Goal: Task Accomplishment & Management: Use online tool/utility

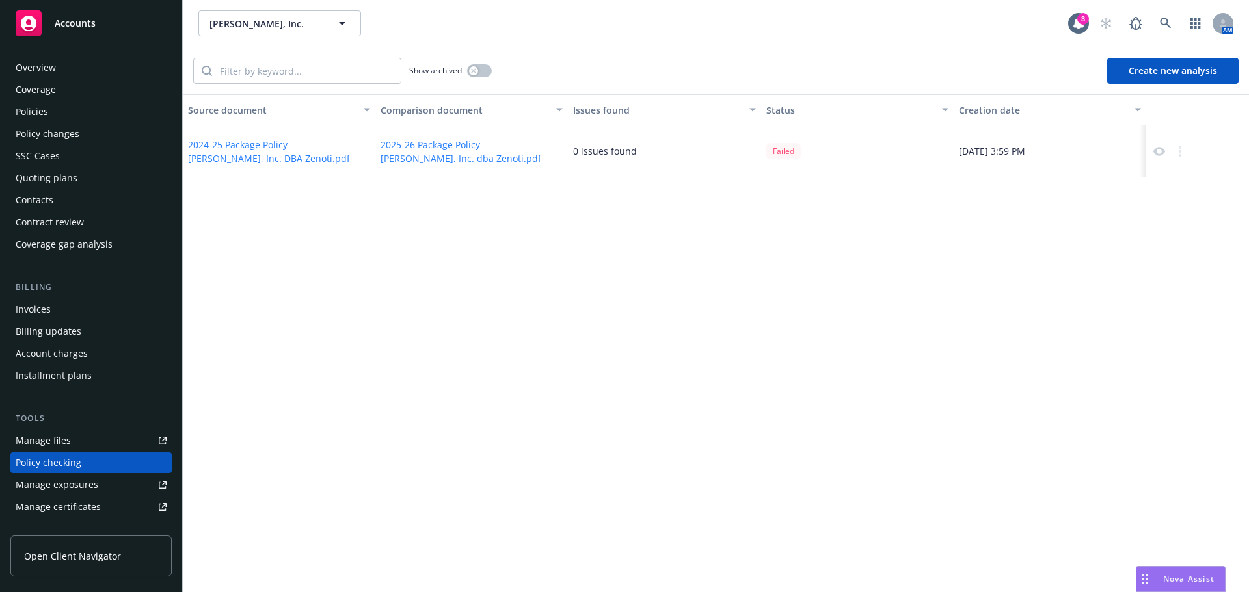
scroll to position [146, 0]
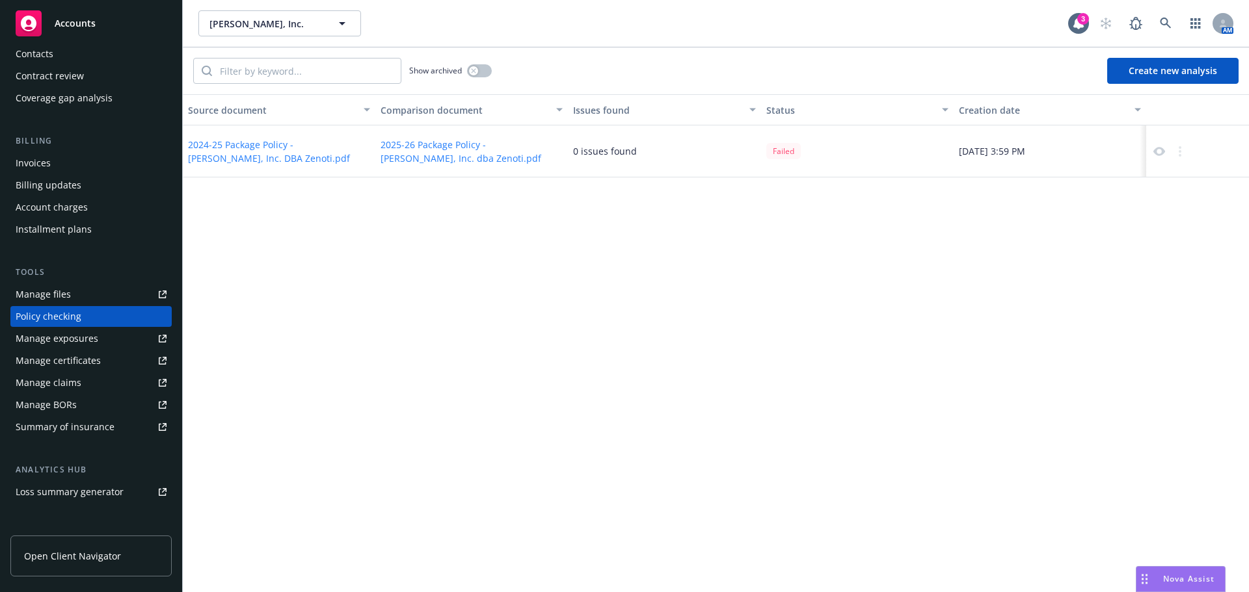
click at [842, 222] on div "Source document Comparison document Issues found Status Creation date 2024-25 P…" at bounding box center [716, 343] width 1066 height 498
click at [775, 152] on div "Failed" at bounding box center [783, 151] width 34 height 16
click at [1160, 150] on icon at bounding box center [1159, 152] width 12 height 12
drag, startPoint x: 1171, startPoint y: 73, endPoint x: 1159, endPoint y: 75, distance: 11.8
click at [1171, 73] on button "Create new analysis" at bounding box center [1172, 71] width 131 height 26
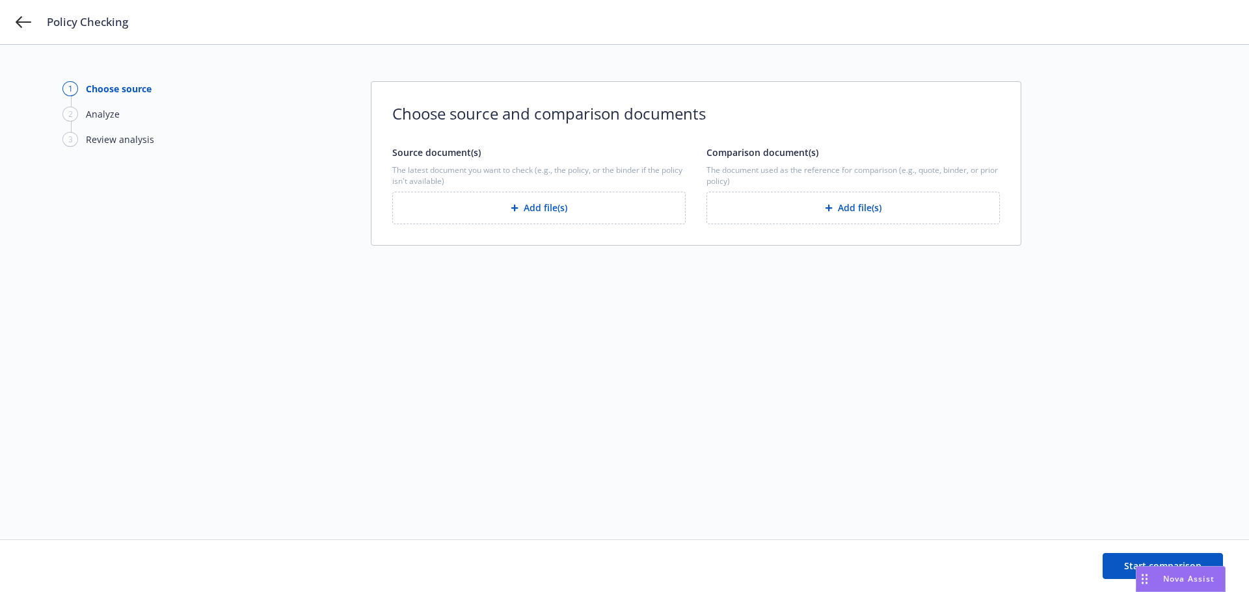
click at [493, 204] on button "Add file(s)" at bounding box center [538, 208] width 293 height 33
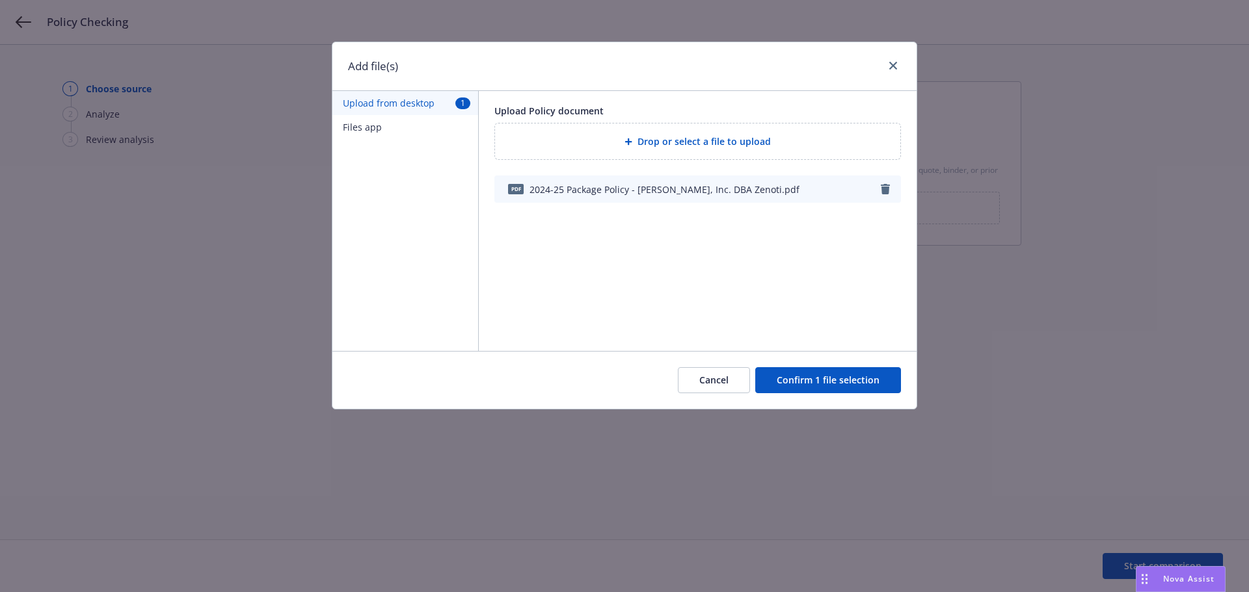
click at [844, 378] on button "Confirm 1 file selection" at bounding box center [828, 380] width 146 height 26
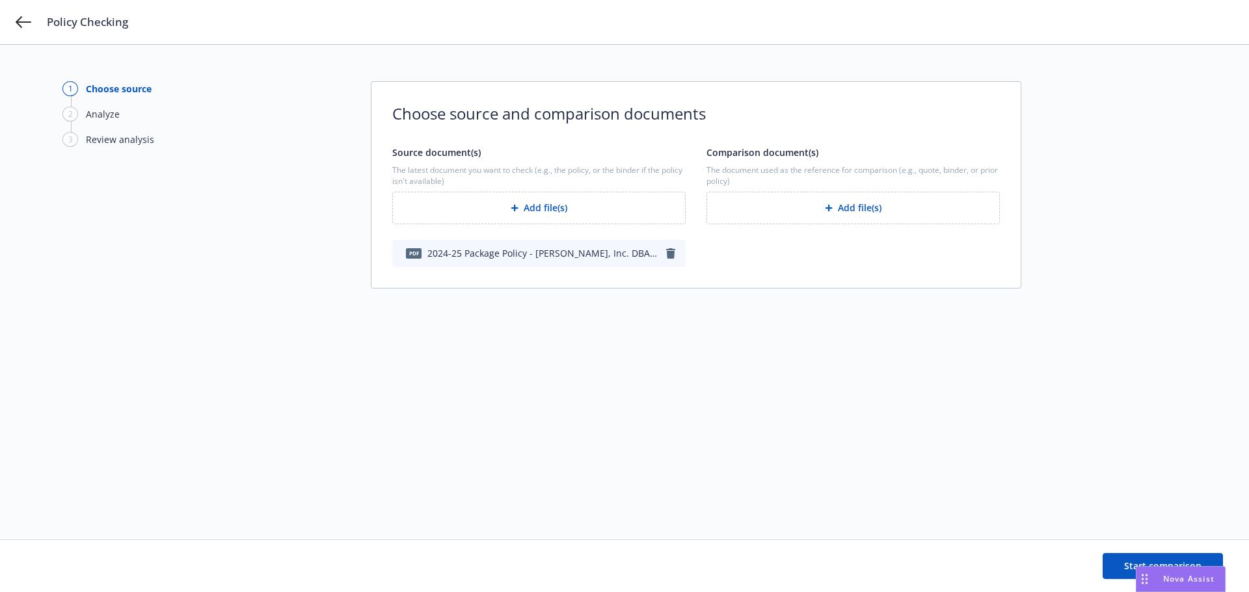
click at [834, 211] on div "button" at bounding box center [831, 208] width 13 height 8
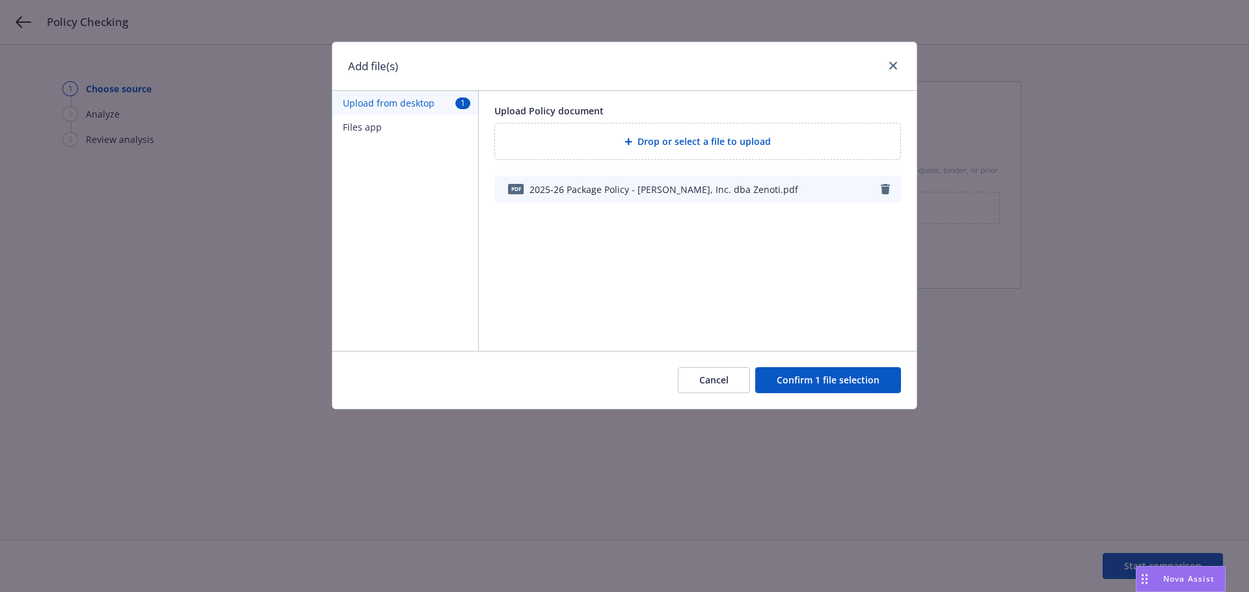
click at [855, 379] on button "Confirm 1 file selection" at bounding box center [828, 380] width 146 height 26
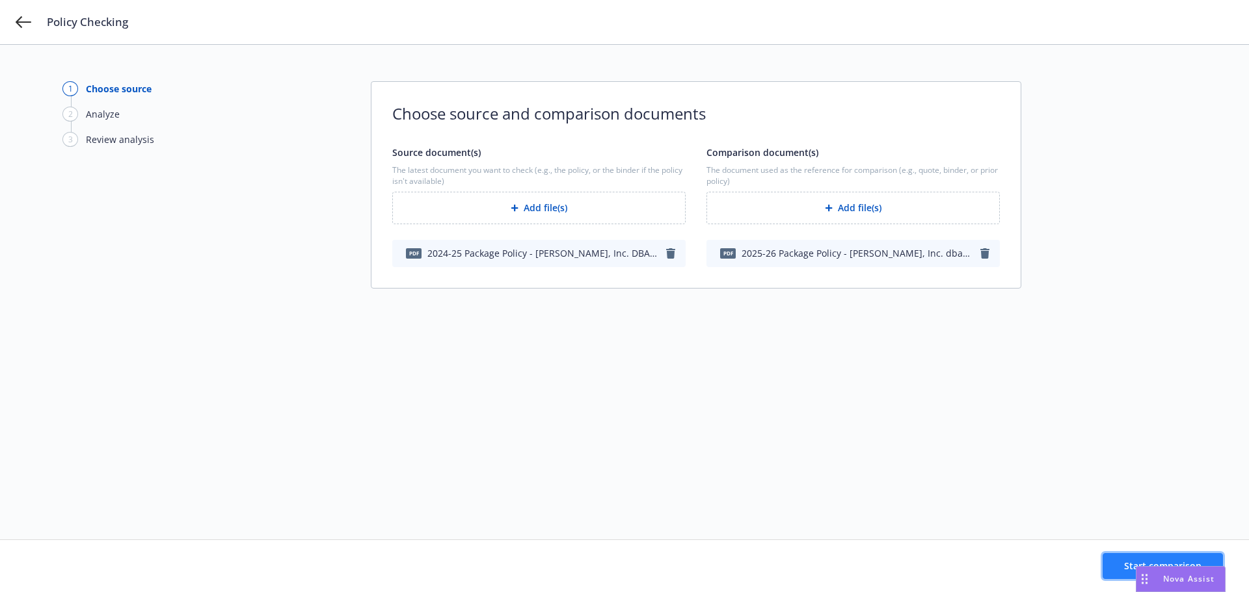
click at [1119, 565] on button "Start comparison" at bounding box center [1162, 566] width 120 height 26
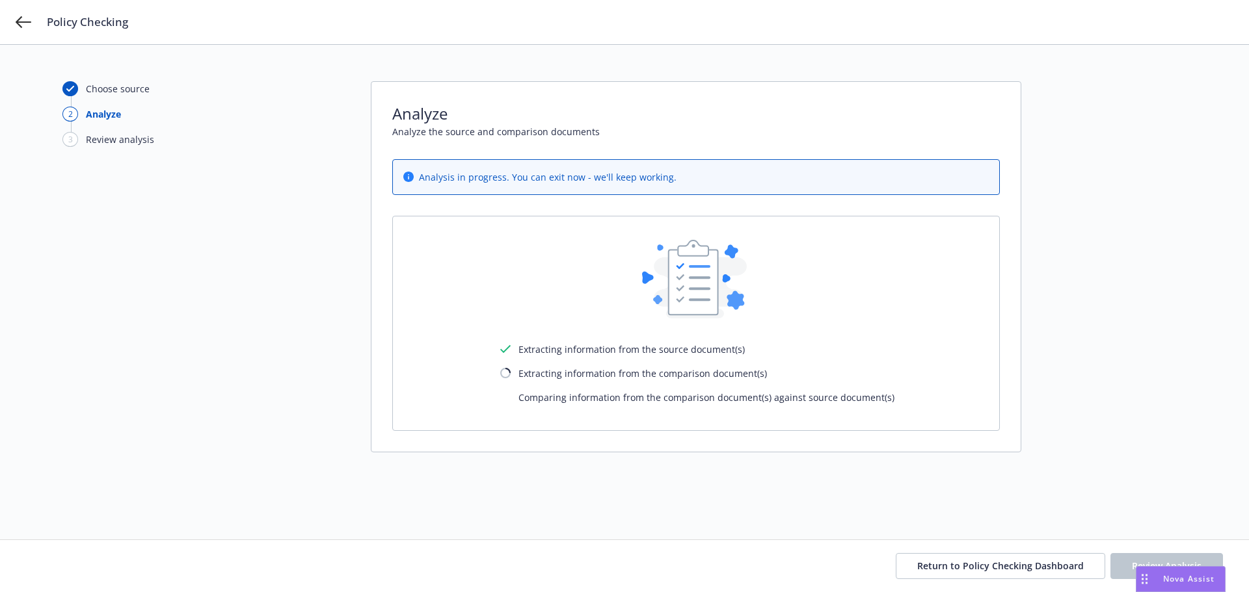
click at [13, 23] on div "Policy Checking" at bounding box center [624, 22] width 1249 height 44
click at [20, 23] on icon at bounding box center [24, 22] width 16 height 12
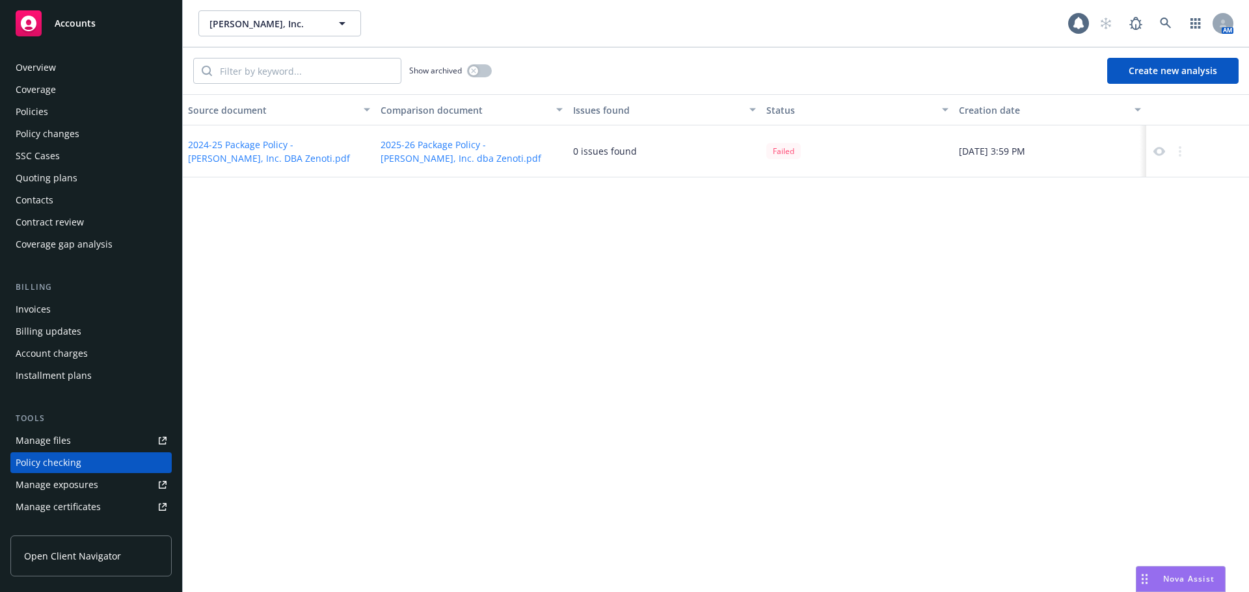
scroll to position [146, 0]
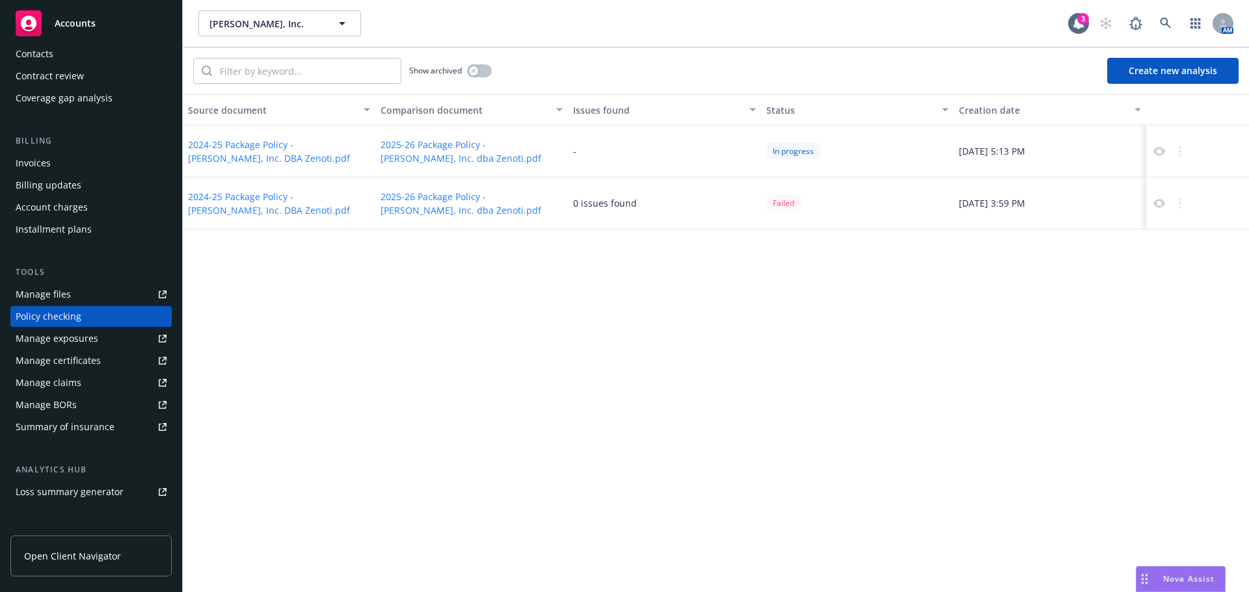
click at [923, 149] on div "In progress" at bounding box center [857, 152] width 192 height 52
click at [1160, 154] on icon at bounding box center [1159, 151] width 12 height 9
click at [692, 152] on div "-" at bounding box center [664, 152] width 192 height 52
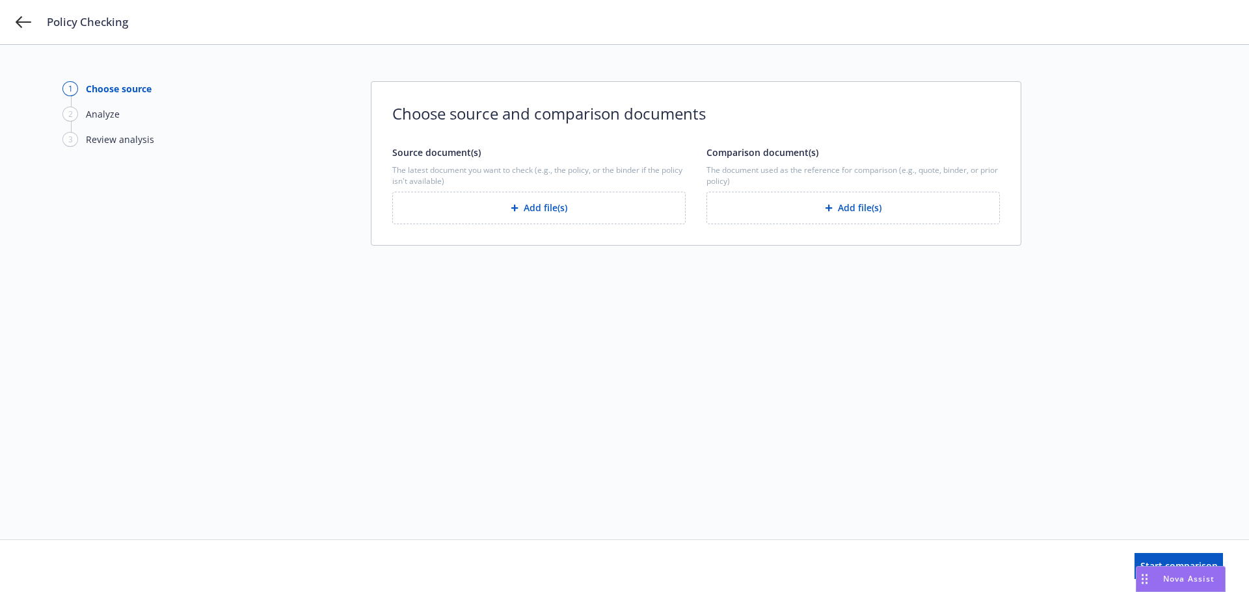
click at [33, 26] on div "Policy Checking" at bounding box center [624, 22] width 1249 height 44
click at [23, 23] on icon at bounding box center [24, 22] width 16 height 12
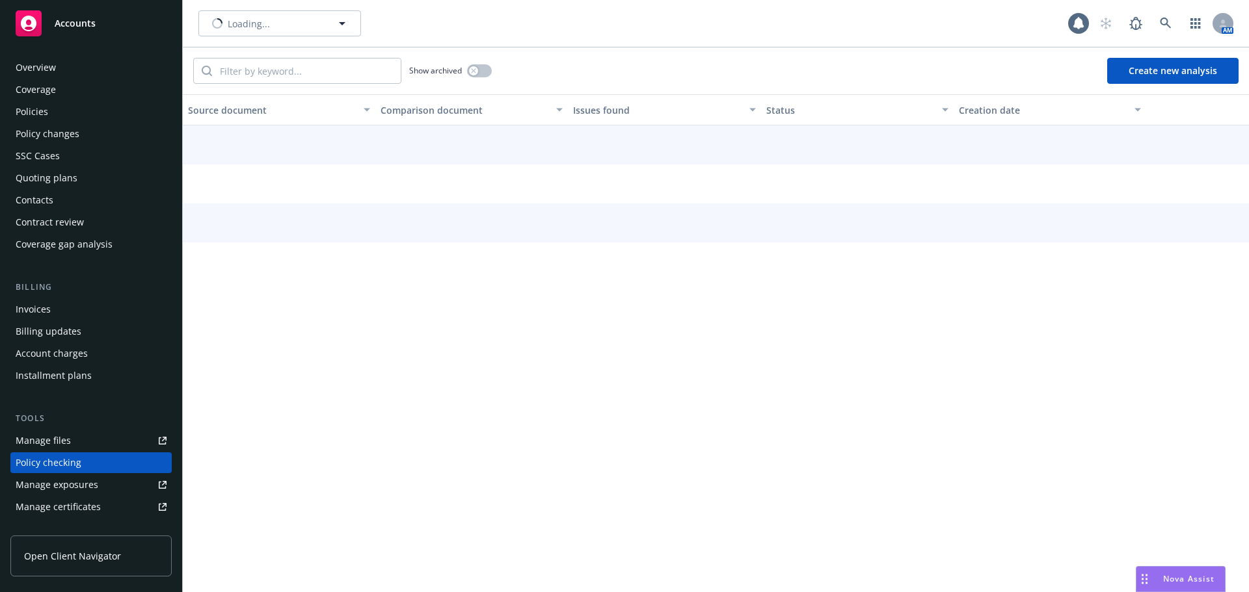
scroll to position [146, 0]
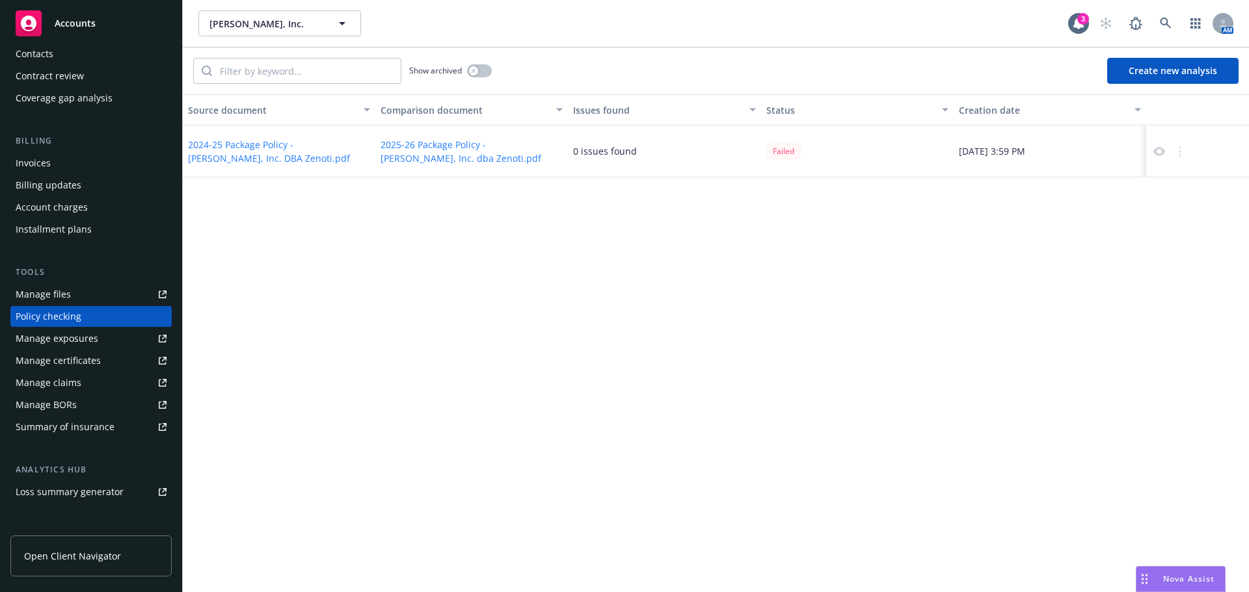
click at [928, 282] on div "Source document Comparison document Issues found Status Creation date 2024-25 P…" at bounding box center [716, 343] width 1066 height 498
